Goal: Task Accomplishment & Management: Manage account settings

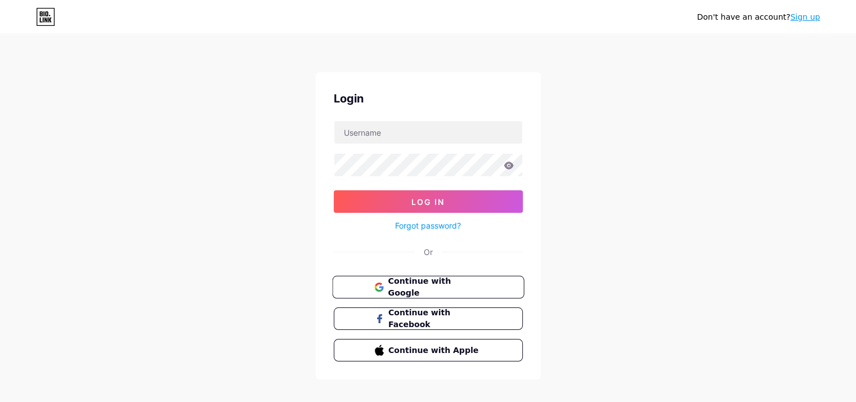
click at [428, 286] on span "Continue with Google" at bounding box center [435, 287] width 94 height 24
click at [421, 132] on input "text" at bounding box center [428, 132] width 188 height 23
type input "[EMAIL_ADDRESS][DOMAIN_NAME]"
click at [507, 160] on div at bounding box center [428, 165] width 189 height 24
click at [507, 167] on icon at bounding box center [508, 164] width 10 height 7
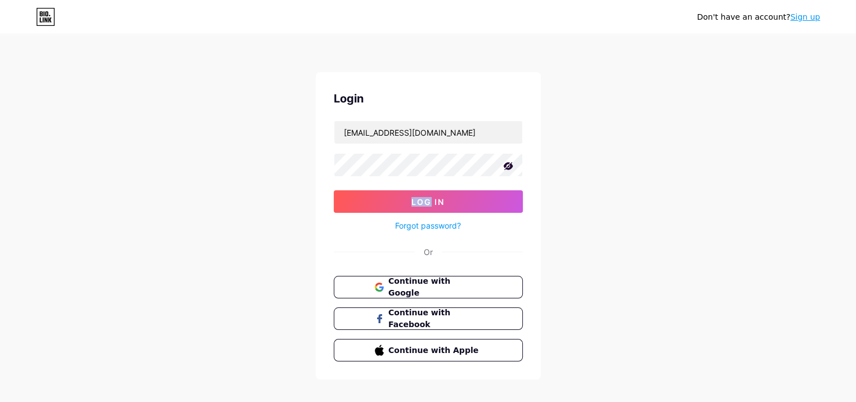
click at [507, 167] on icon at bounding box center [507, 165] width 11 height 11
click at [506, 167] on icon at bounding box center [508, 164] width 10 height 7
click at [504, 168] on icon at bounding box center [507, 165] width 11 height 11
click at [486, 201] on button "Log In" at bounding box center [428, 201] width 189 height 23
